Goal: Task Accomplishment & Management: Use online tool/utility

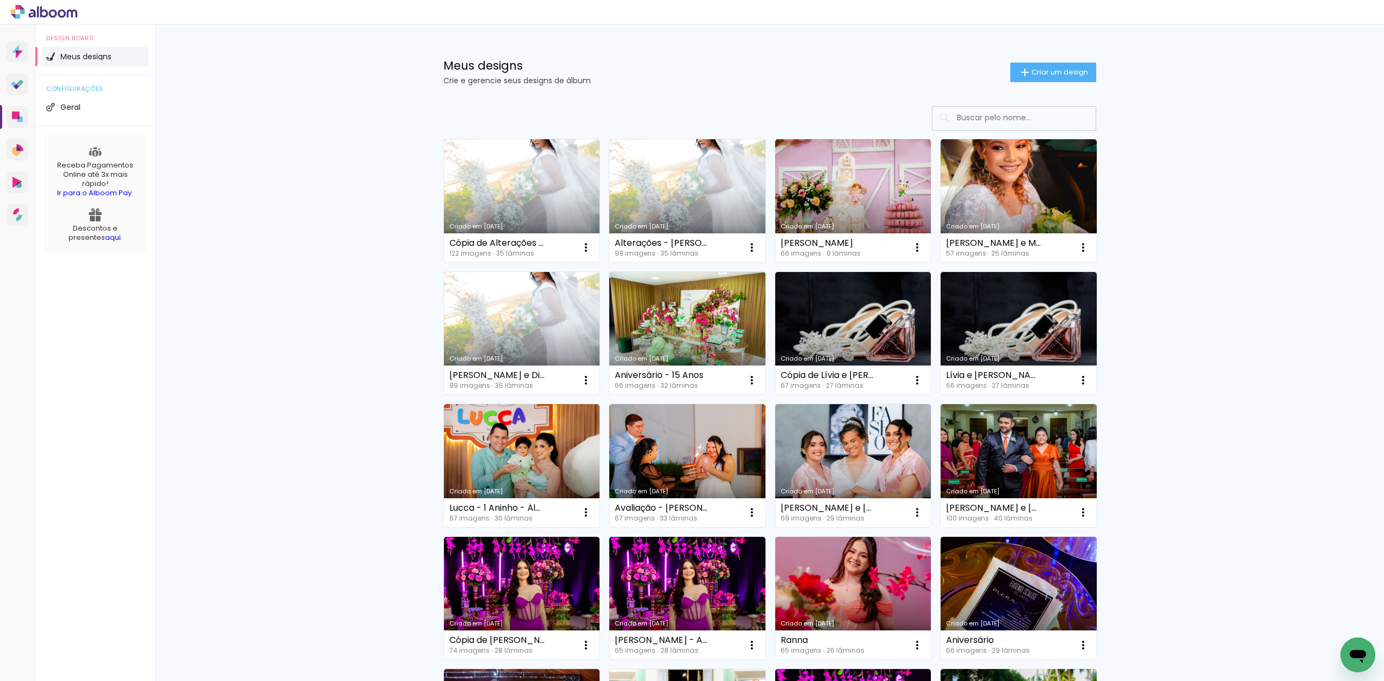
click at [286, 86] on div "Meus designs Crie e gerencie seus designs de álbum Criar um design Criado em [D…" at bounding box center [769, 602] width 1229 height 1157
